Goal: Information Seeking & Learning: Learn about a topic

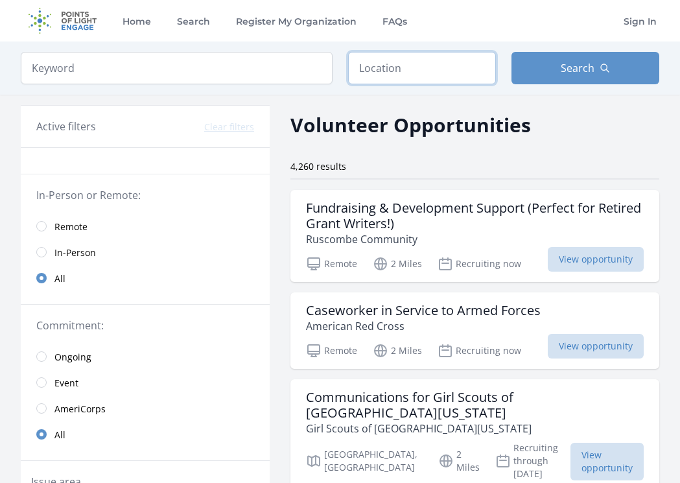
click at [379, 58] on input "text" at bounding box center [422, 68] width 148 height 32
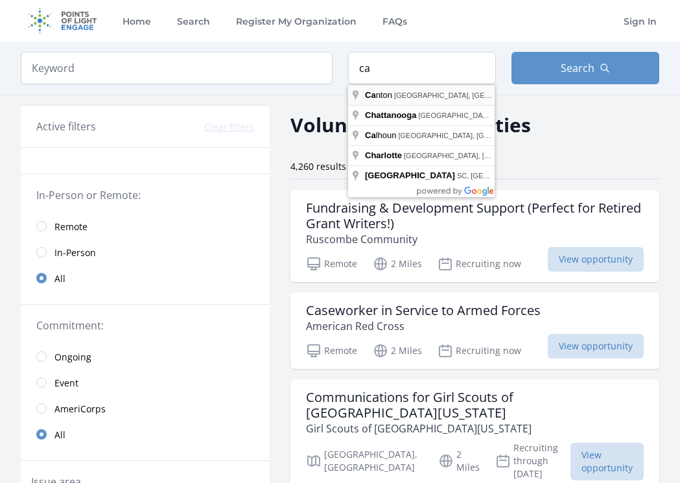
type input "Canton, GA, USA"
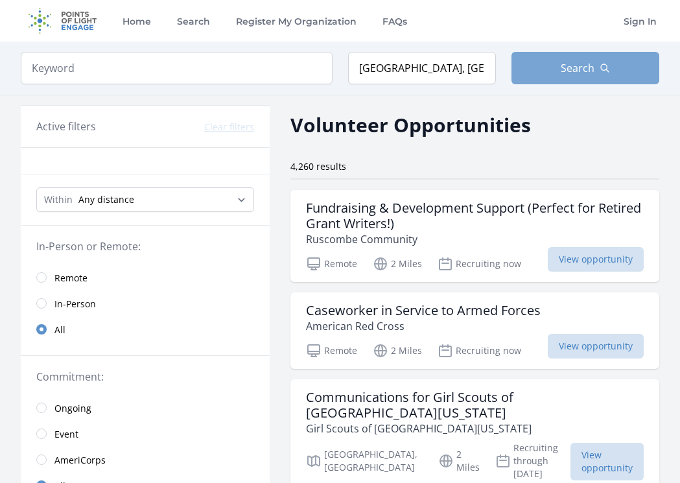
click at [573, 75] on span "Search" at bounding box center [578, 68] width 34 height 16
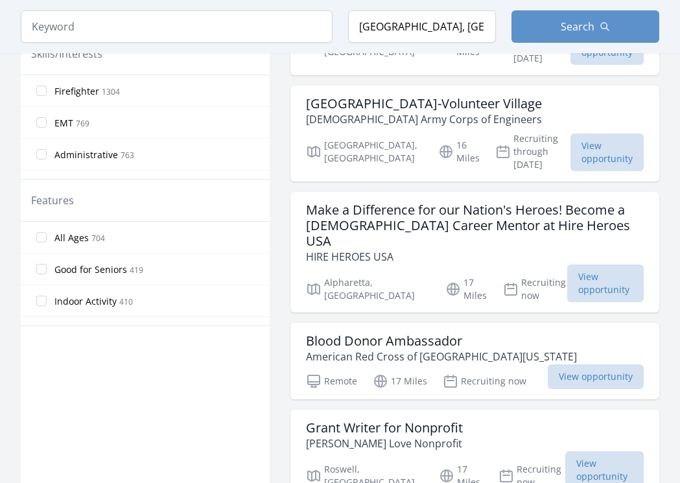
scroll to position [628, 0]
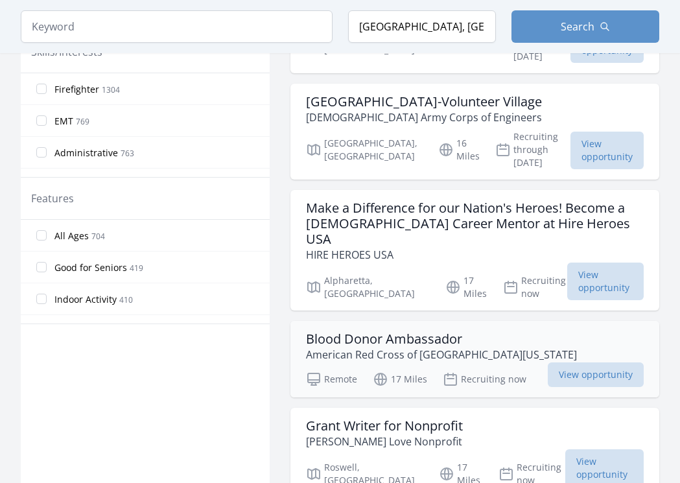
click at [336, 331] on h3 "Blood Donor Ambassador" at bounding box center [441, 339] width 271 height 16
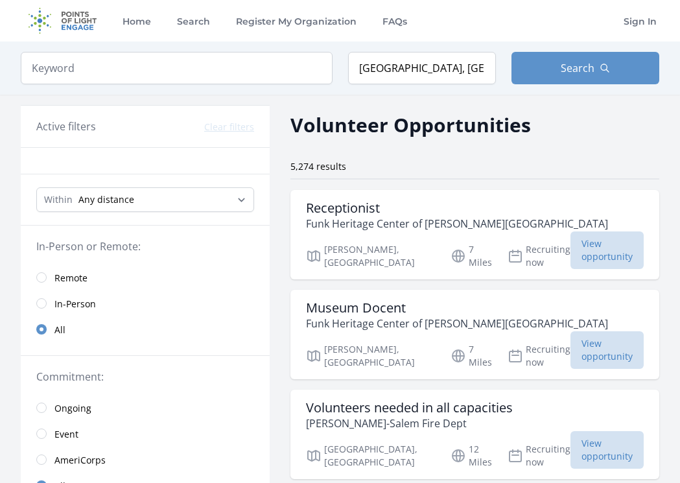
scroll to position [0, 0]
select select "8046"
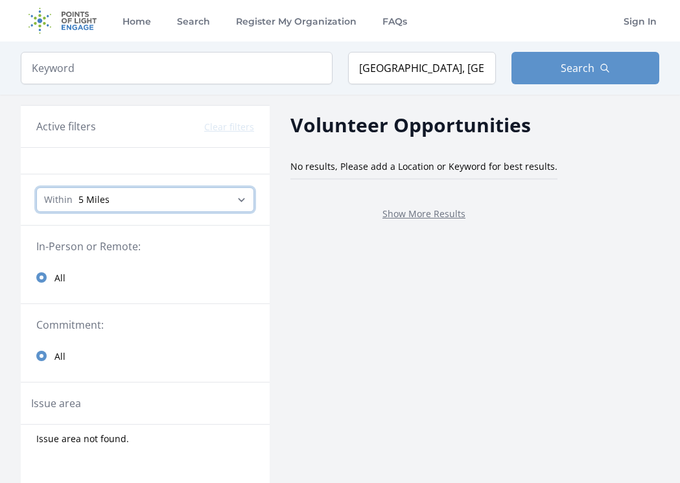
select select "32186"
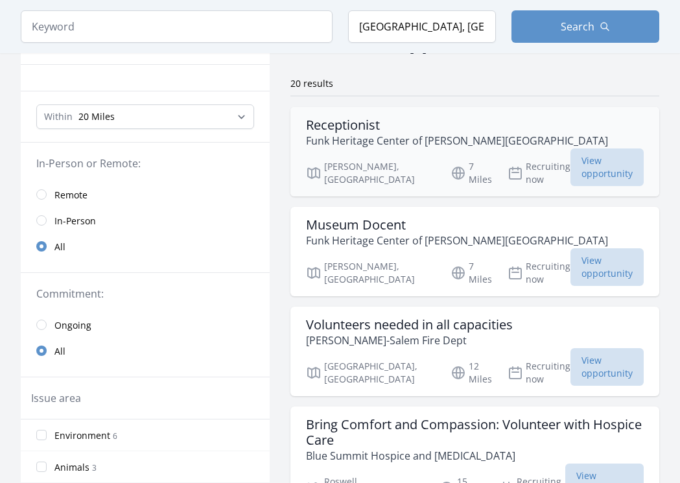
scroll to position [86, 0]
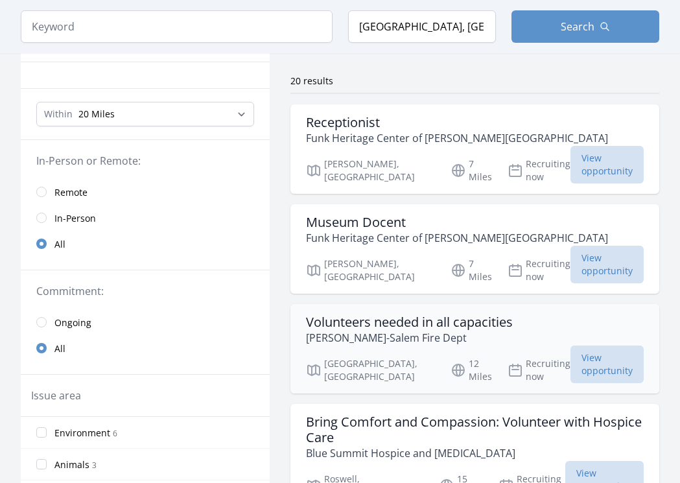
click at [336, 314] on h3 "Volunteers needed in all capacities" at bounding box center [409, 322] width 207 height 16
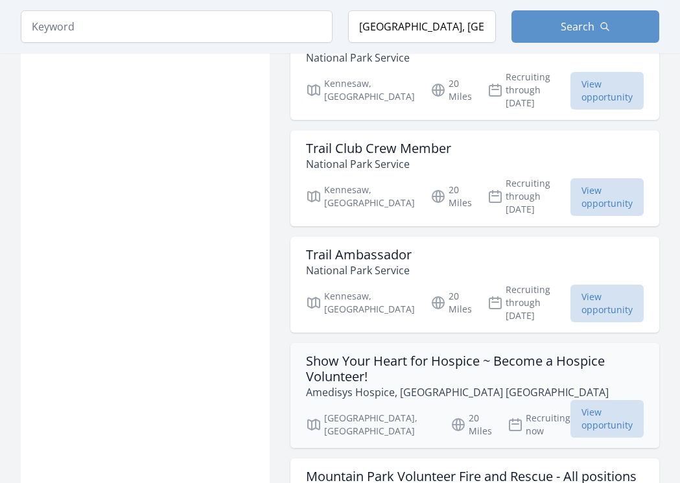
scroll to position [1733, 0]
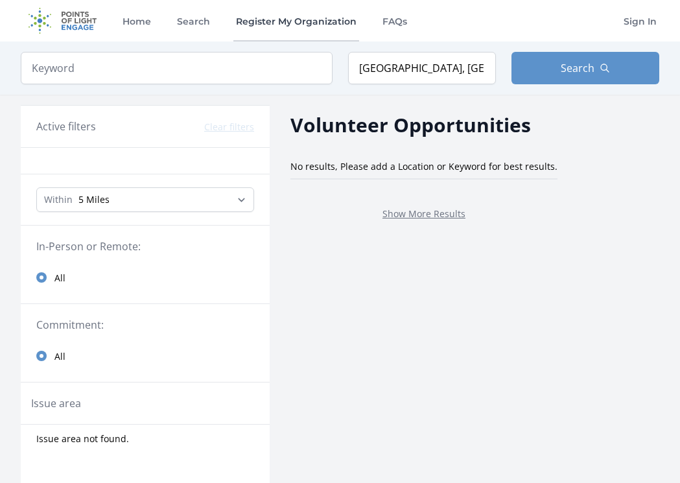
click at [288, 2] on link "Register My Organization" at bounding box center [296, 20] width 126 height 41
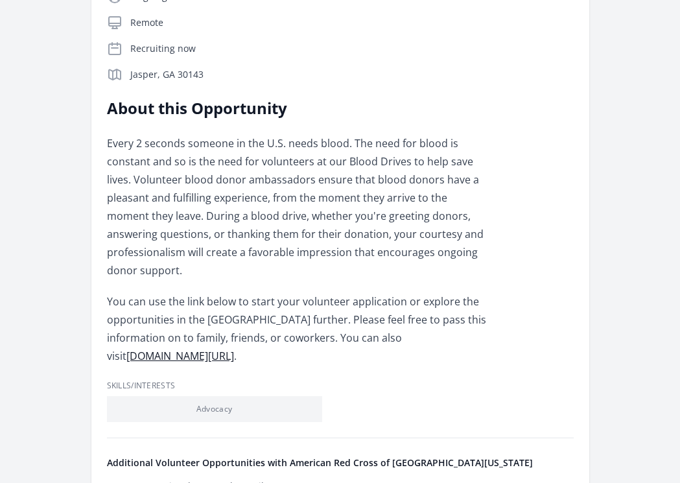
scroll to position [270, 0]
